Goal: Transaction & Acquisition: Purchase product/service

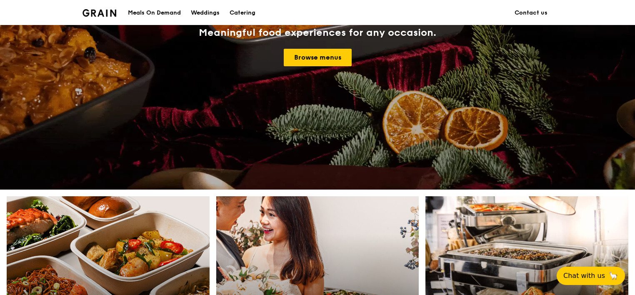
scroll to position [292, 0]
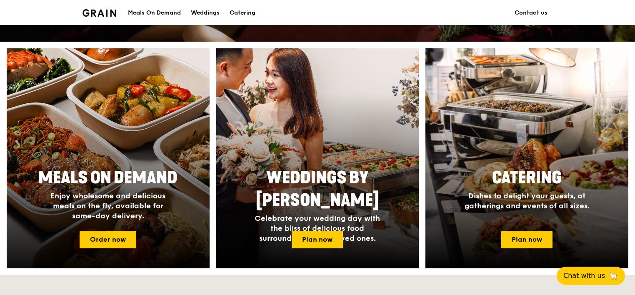
click at [108, 220] on h4 "Enjoy wholesome and delicious meals on the fly, available for same-day delivery." at bounding box center [107, 206] width 133 height 30
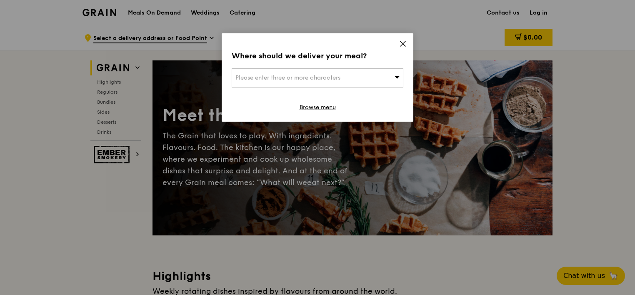
click at [377, 78] on div "Please enter three or more characters" at bounding box center [318, 77] width 172 height 19
click at [377, 78] on input "search" at bounding box center [317, 78] width 171 height 18
click at [399, 43] on icon at bounding box center [403, 44] width 8 height 8
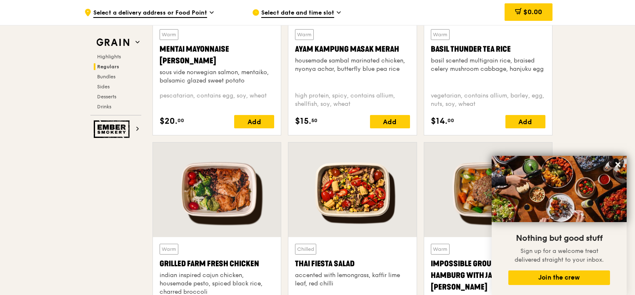
scroll to position [792, 0]
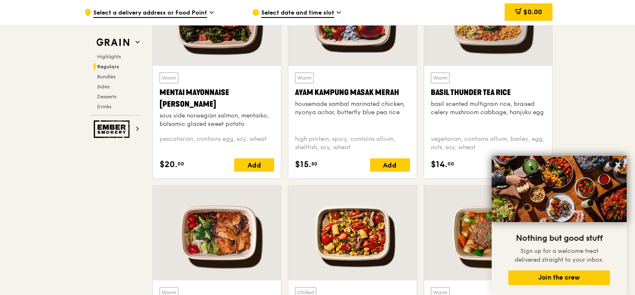
click at [115, 68] on span "Regulars" at bounding box center [108, 67] width 22 height 6
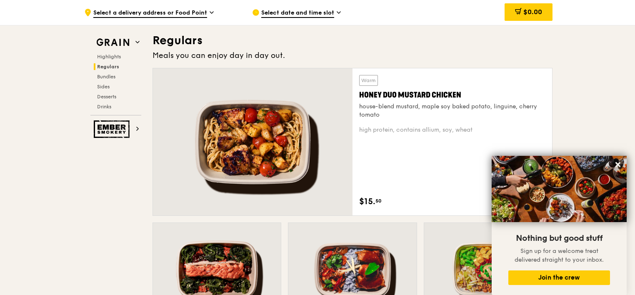
scroll to position [540, 0]
click at [398, 145] on div "Warm Honey Duo Mustard Chicken house-blend mustard, maple soy baked potato, lin…" at bounding box center [452, 142] width 186 height 134
click at [340, 123] on div at bounding box center [253, 142] width 200 height 147
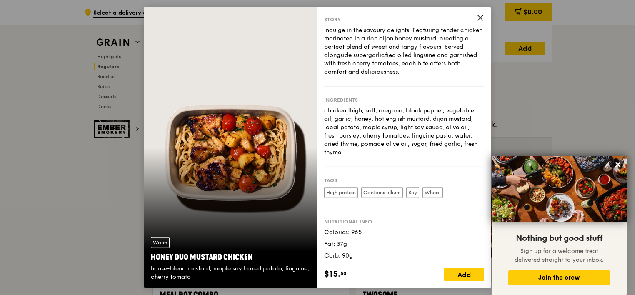
scroll to position [0, 0]
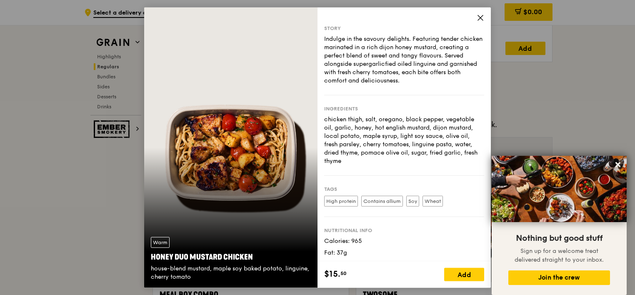
click at [478, 18] on icon at bounding box center [481, 18] width 8 height 8
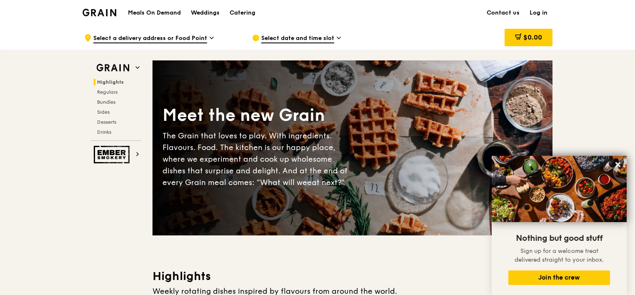
click at [324, 136] on div "The Grain that loves to play. With ingredients. Flavours. Food. The kitchen is …" at bounding box center [258, 159] width 190 height 58
click at [176, 13] on h1 "Meals On Demand" at bounding box center [154, 13] width 53 height 8
click at [114, 65] on img at bounding box center [113, 67] width 38 height 15
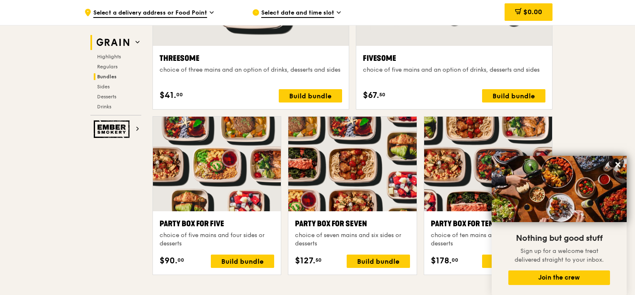
scroll to position [1694, 0]
